Goal: Information Seeking & Learning: Find specific fact

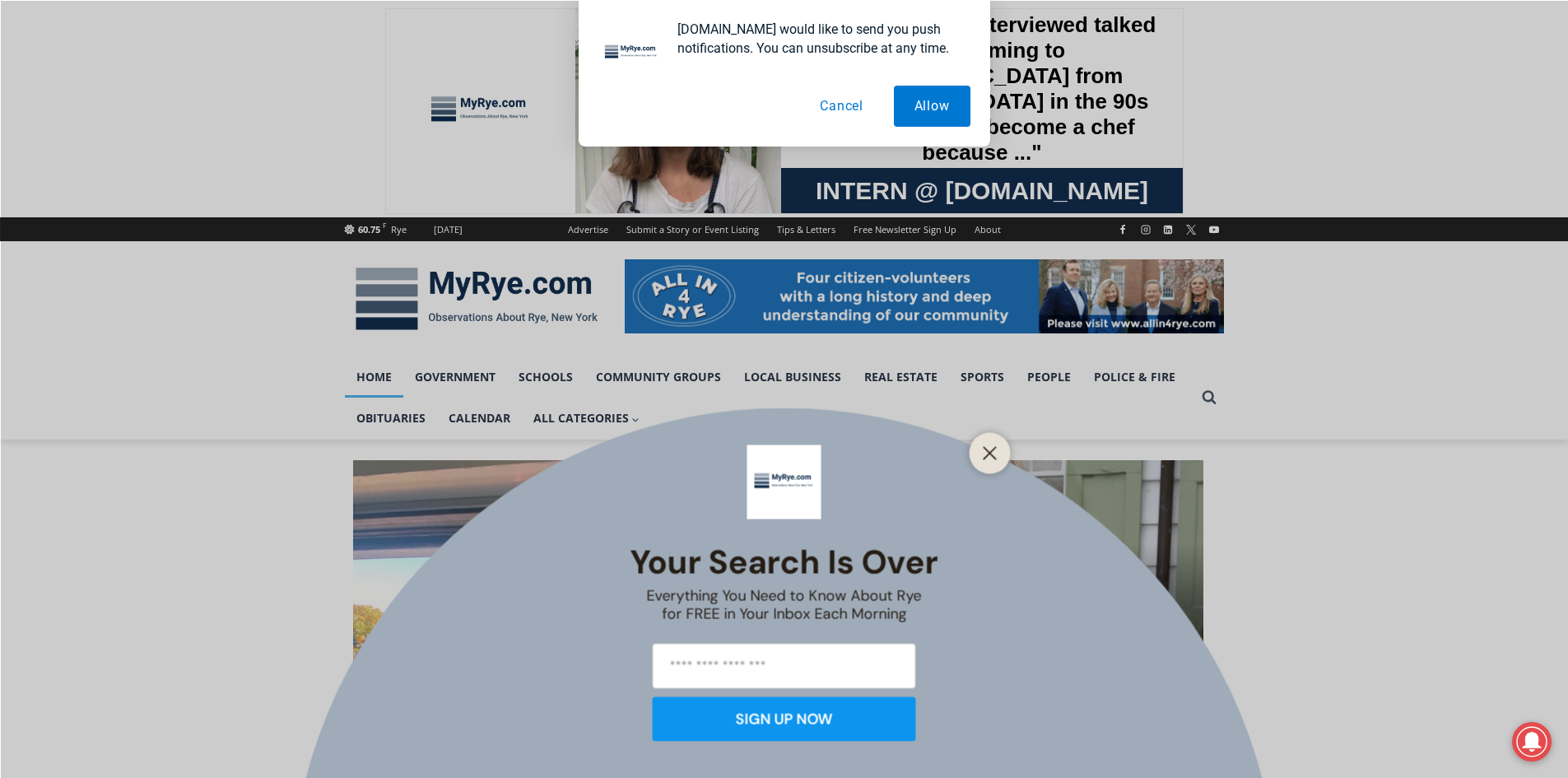
click at [400, 414] on div "Your Search is Over Everything You Need to Know About Rye for FREE in Your Inbo…" at bounding box center [784, 389] width 1568 height 778
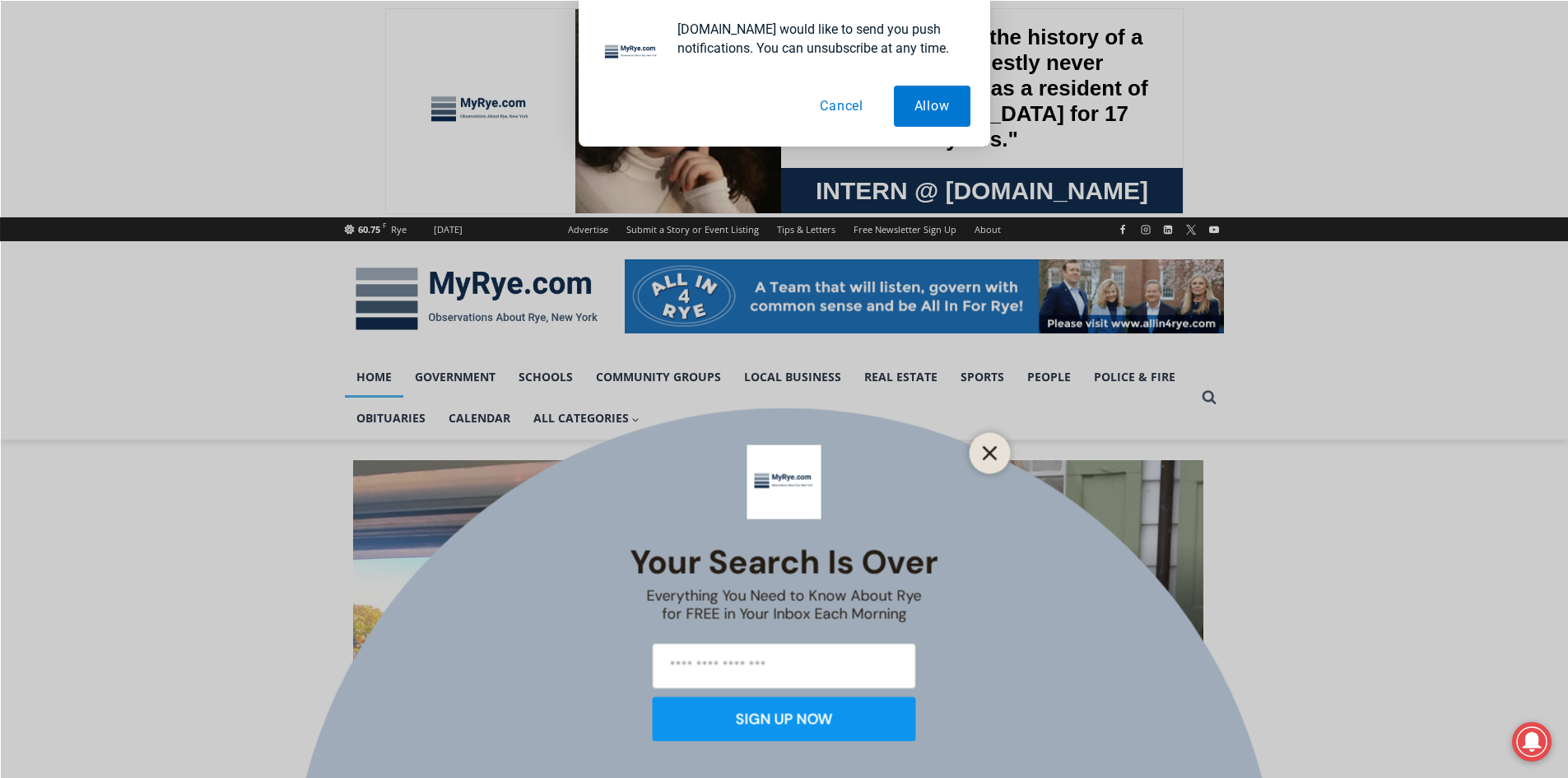
click at [988, 454] on line "Close" at bounding box center [989, 452] width 12 height 12
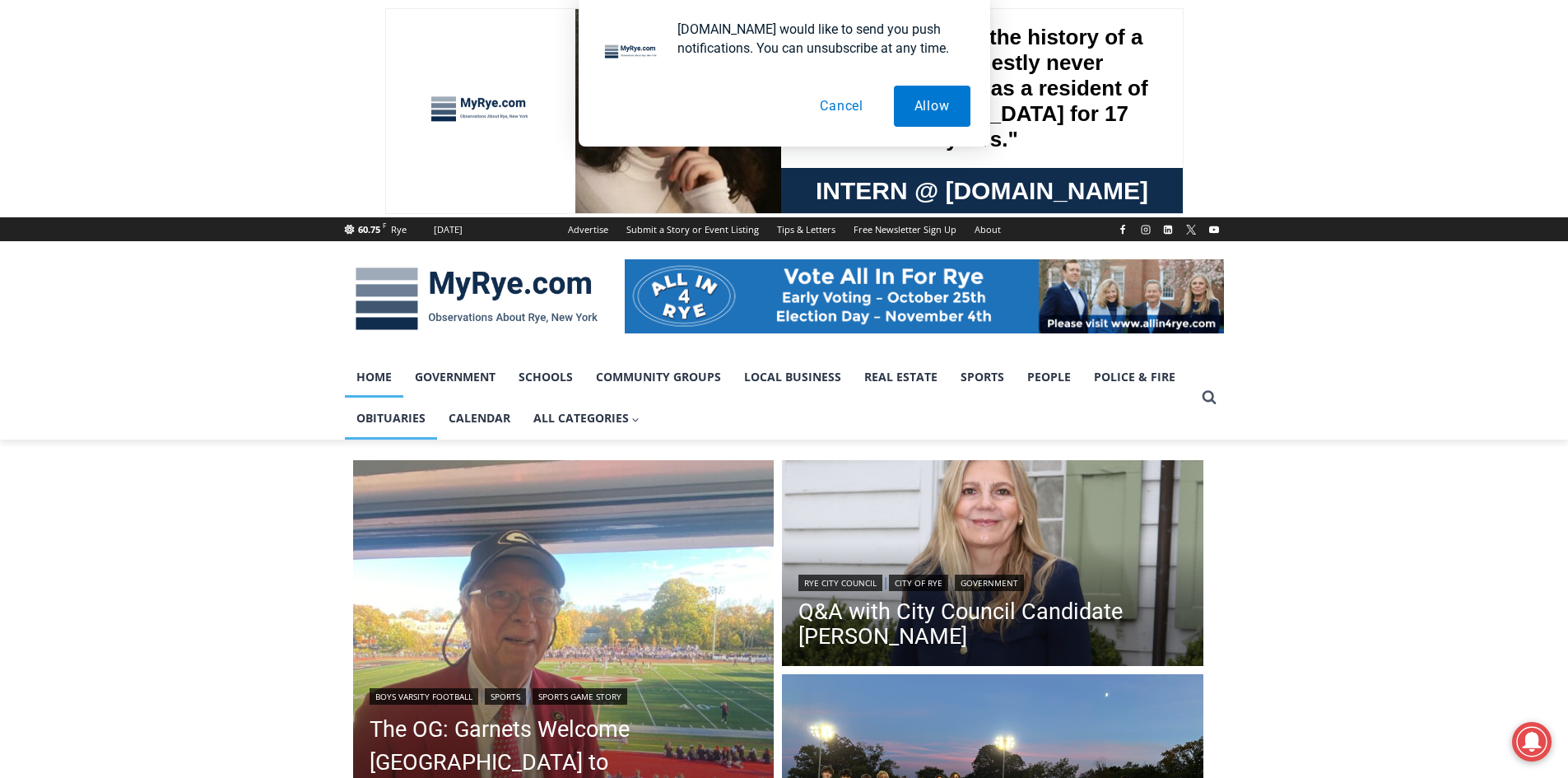
click at [406, 414] on link "Obituaries" at bounding box center [390, 418] width 92 height 41
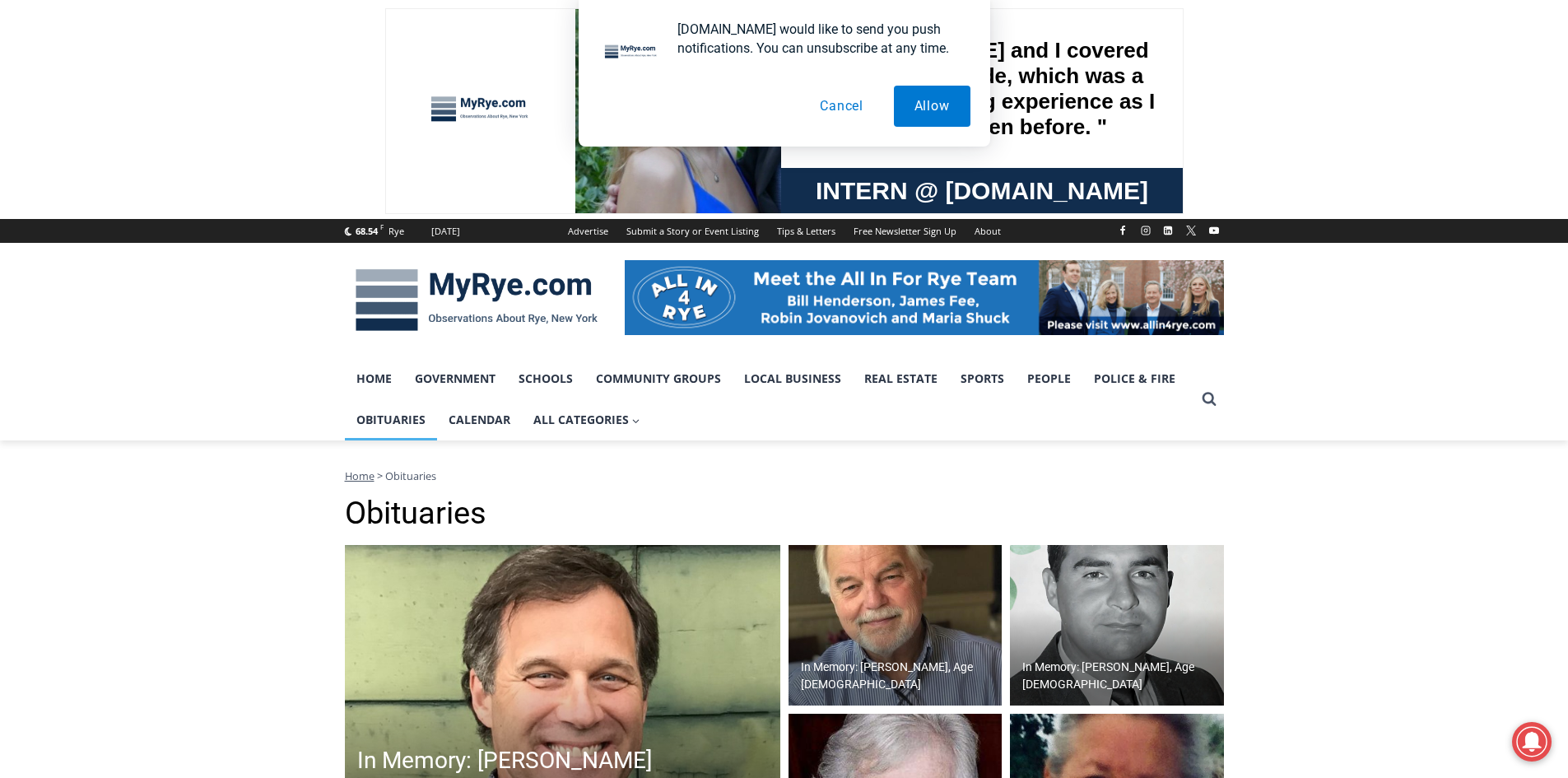
click at [456, 668] on img at bounding box center [562, 708] width 435 height 329
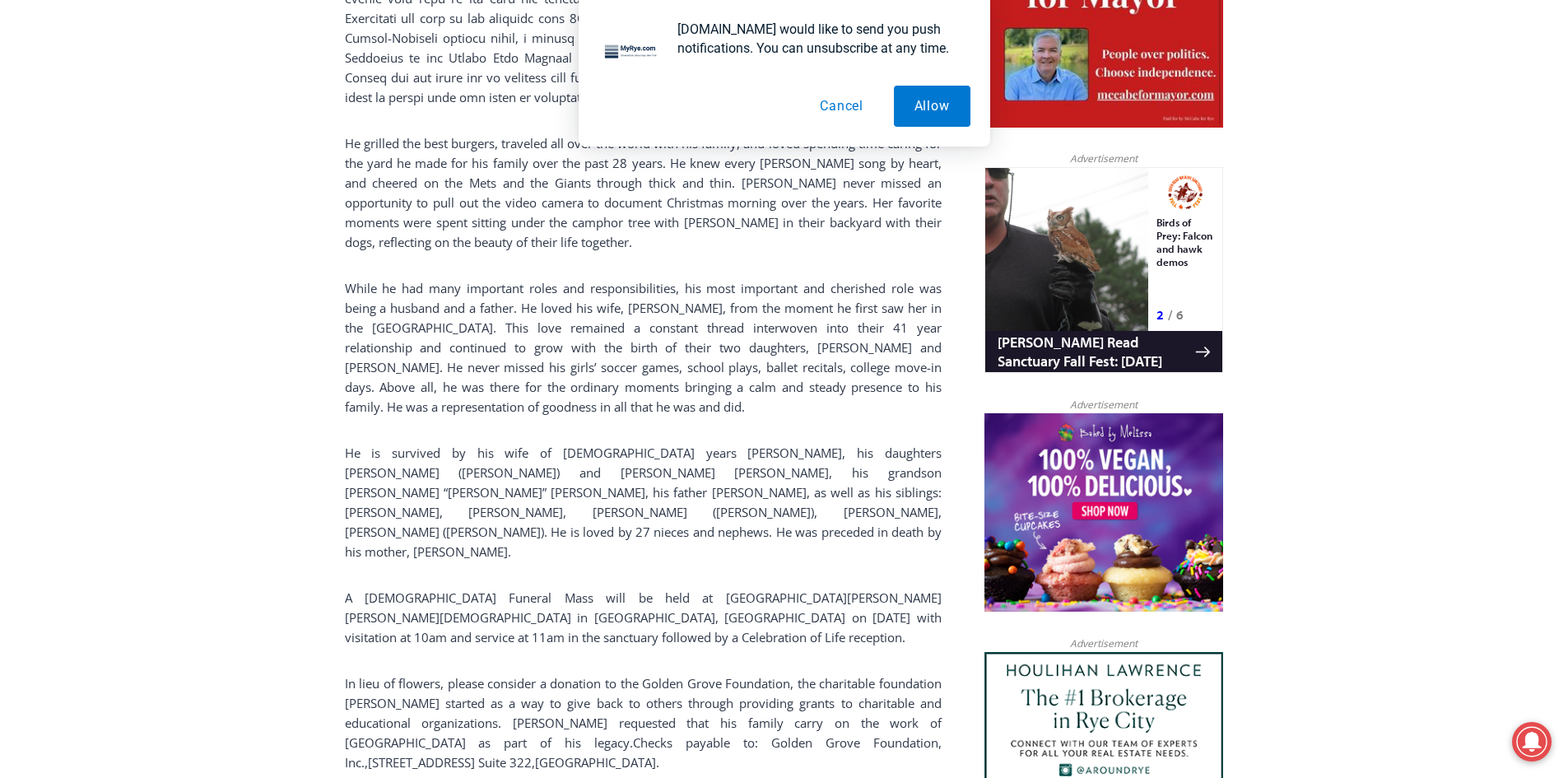
scroll to position [1251, 0]
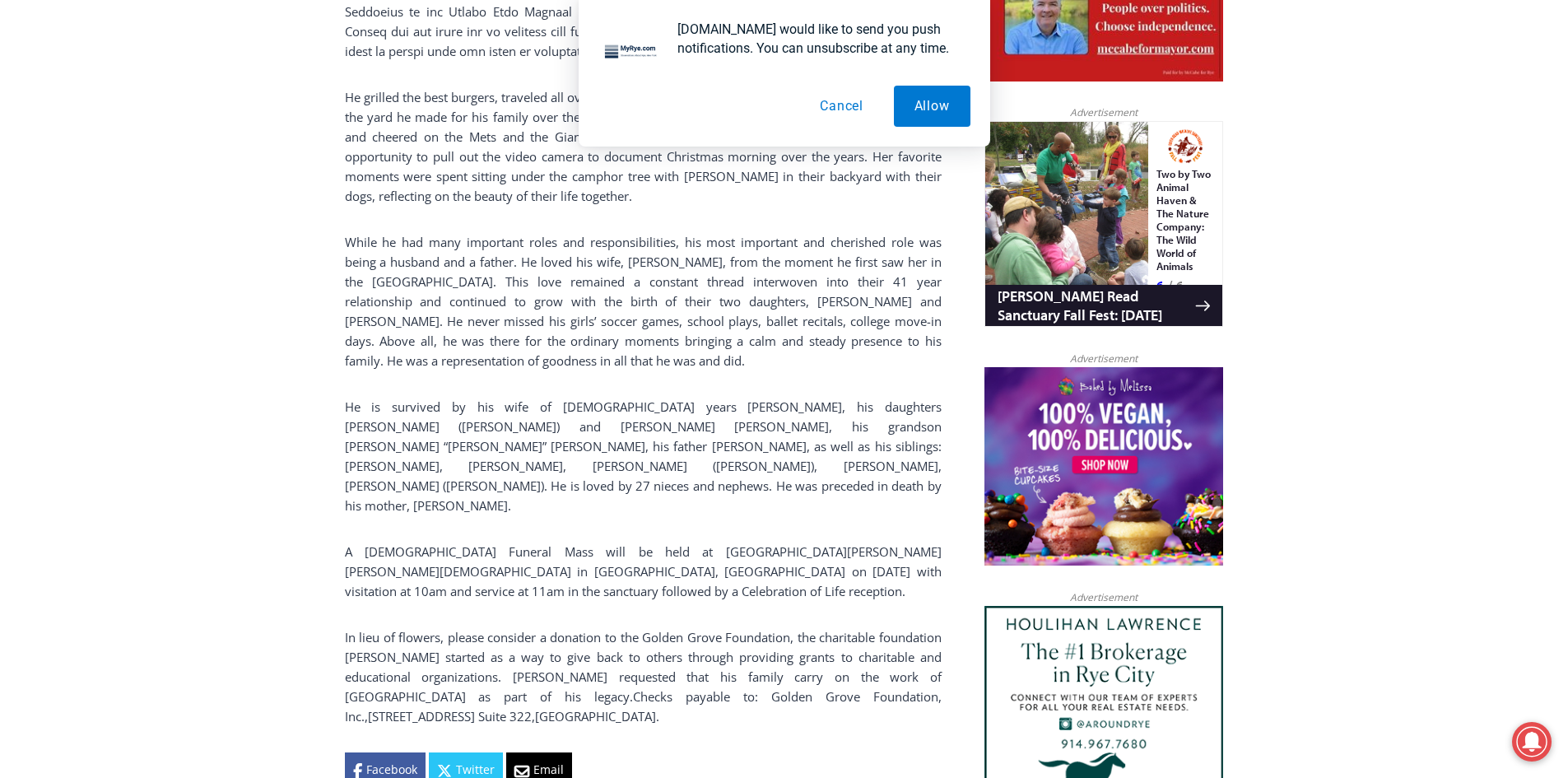
click at [846, 106] on button "Cancel" at bounding box center [841, 106] width 85 height 41
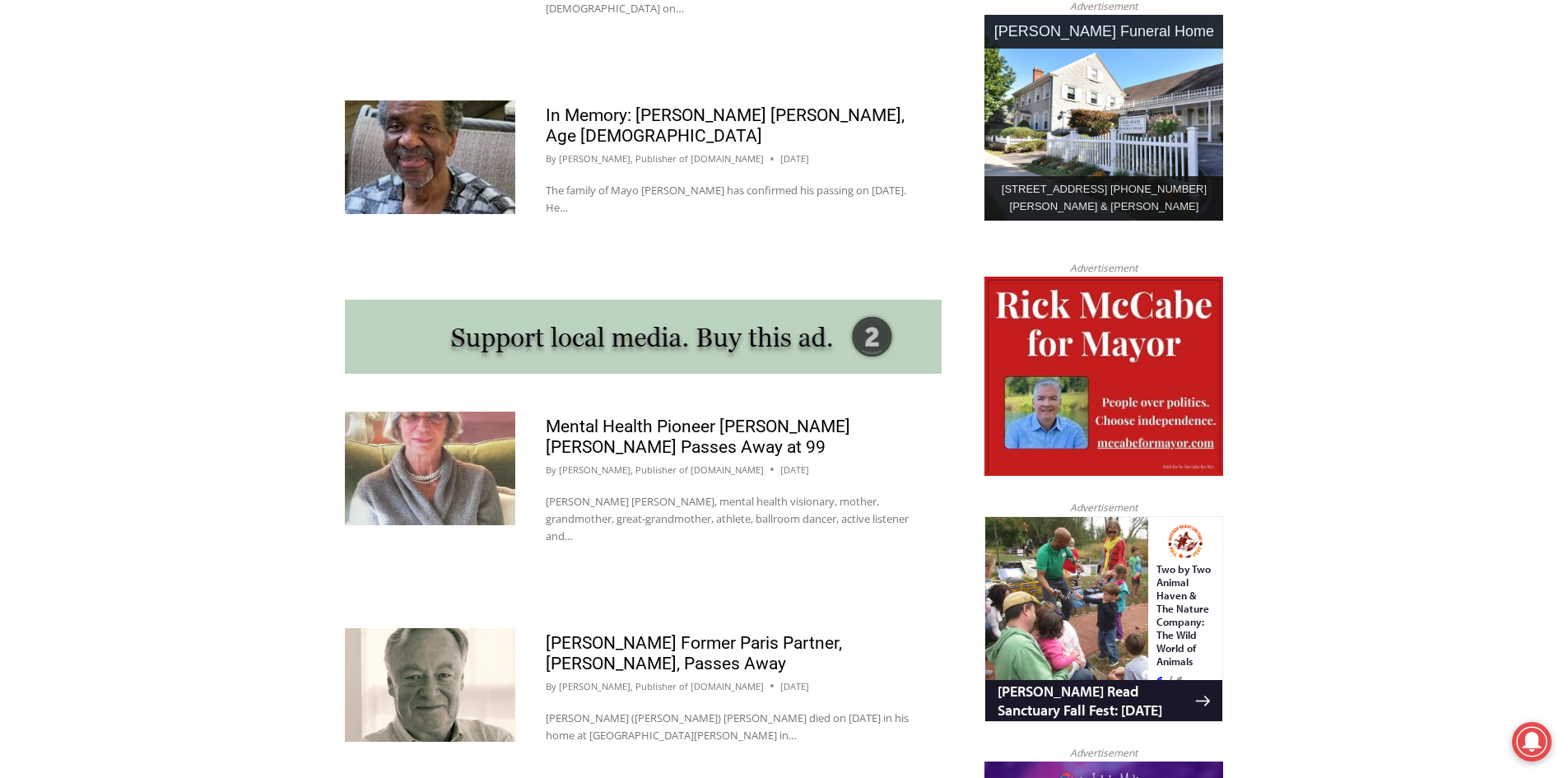
scroll to position [1316, 0]
